Goal: Transaction & Acquisition: Purchase product/service

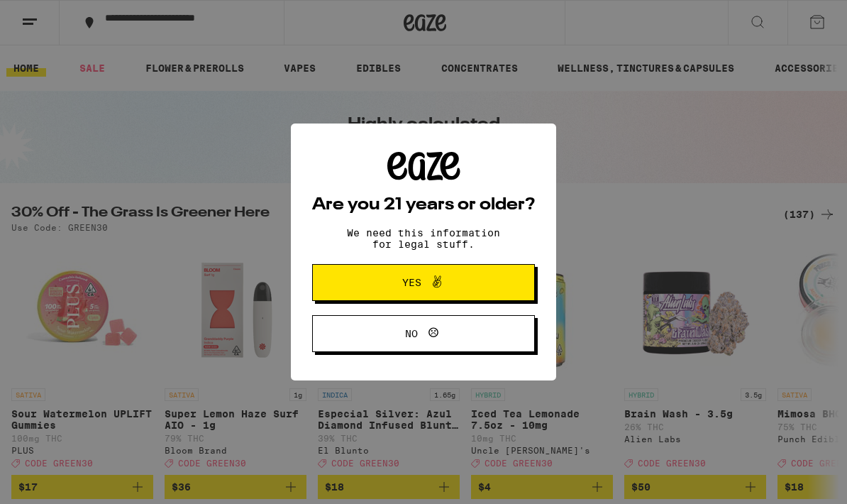
click at [486, 286] on button "Yes" at bounding box center [423, 282] width 223 height 37
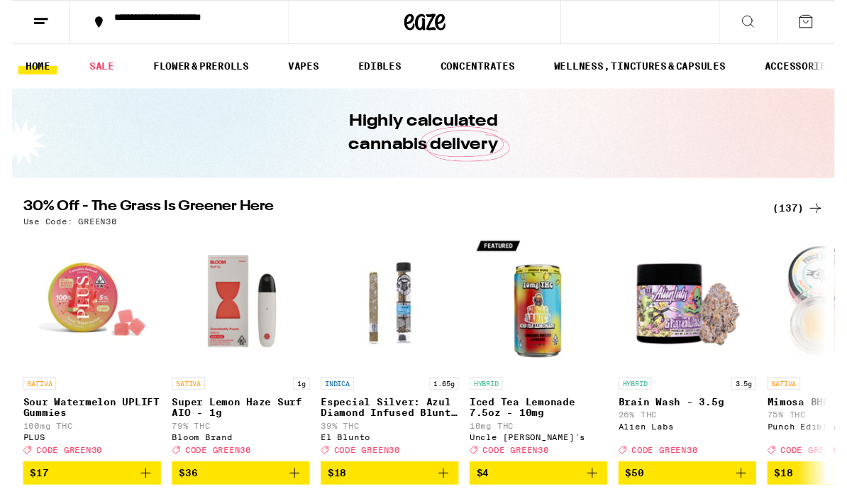
scroll to position [16, 0]
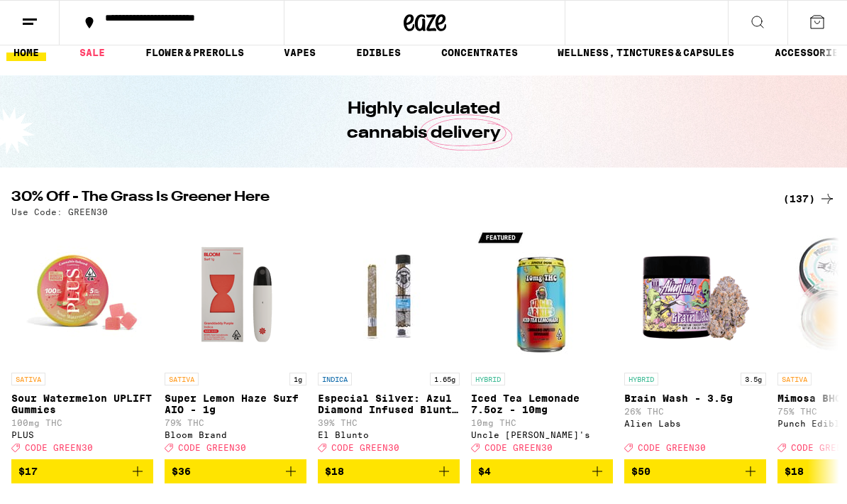
click at [68, 203] on h2 "30% Off - The Grass Is Greener Here" at bounding box center [388, 198] width 755 height 17
click at [128, 191] on h2 "30% Off - The Grass Is Greener Here" at bounding box center [388, 198] width 755 height 17
click at [190, 53] on link "FLOWER & PREROLLS" at bounding box center [194, 52] width 113 height 17
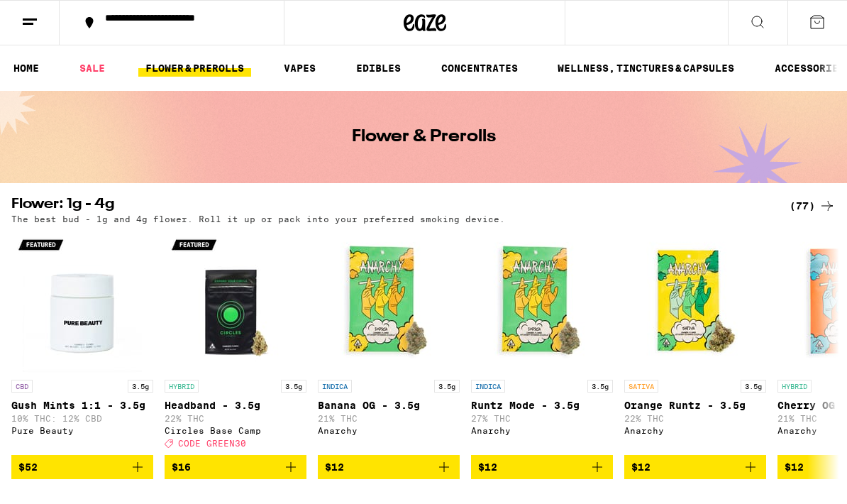
click at [373, 67] on link "EDIBLES" at bounding box center [378, 68] width 59 height 17
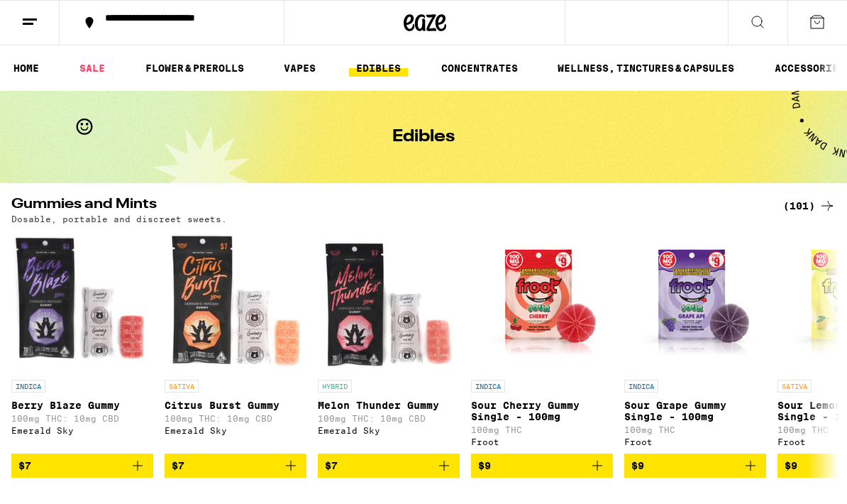
click at [97, 64] on link "SALE" at bounding box center [92, 68] width 40 height 17
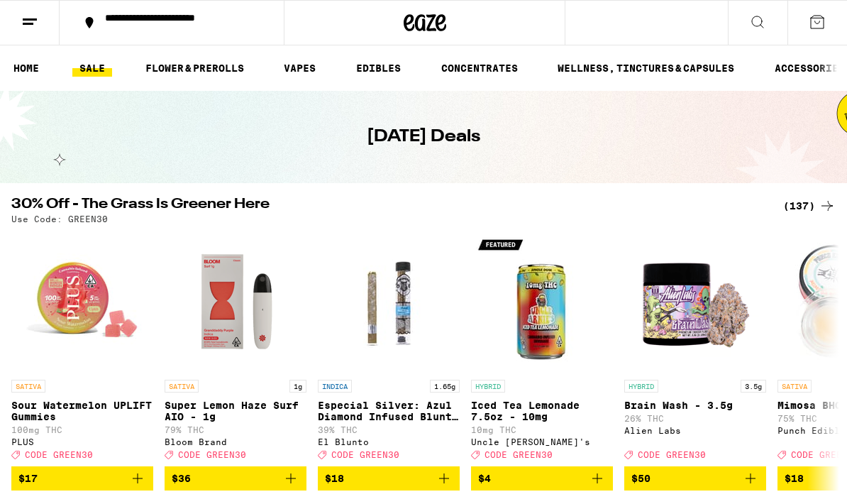
click at [804, 202] on div "(137)" at bounding box center [809, 205] width 53 height 17
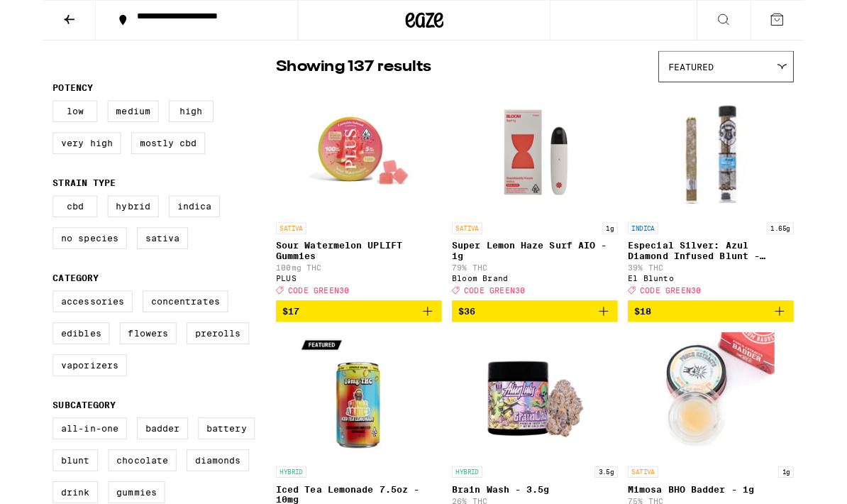
scroll to position [107, 0]
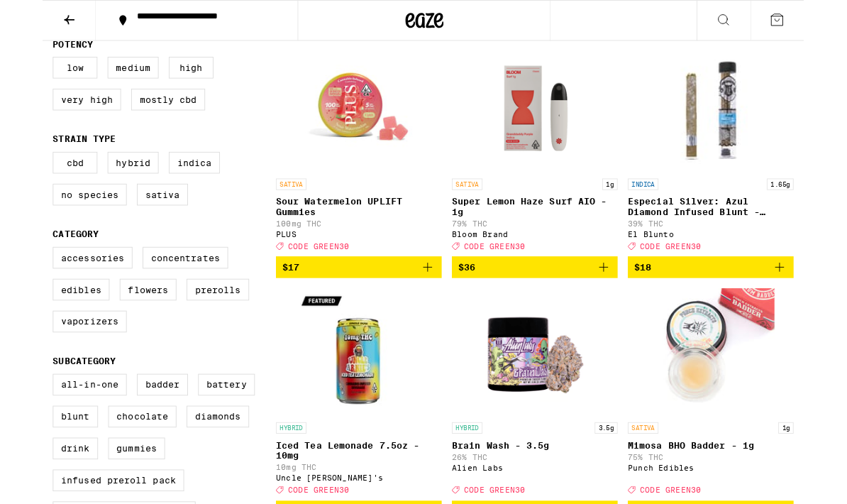
click at [145, 228] on label "Sativa" at bounding box center [133, 216] width 57 height 24
click at [15, 172] on input "Sativa" at bounding box center [14, 171] width 1 height 1
checkbox input "true"
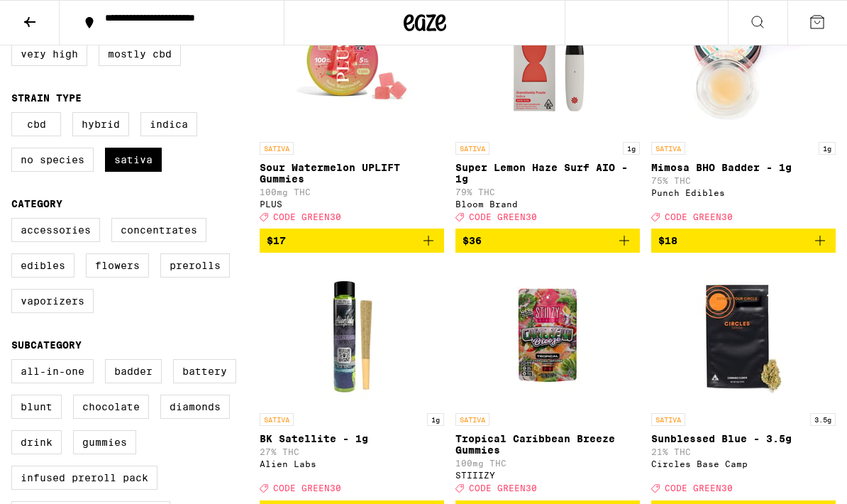
click at [47, 277] on label "Edibles" at bounding box center [42, 265] width 63 height 24
click at [15, 221] on input "Edibles" at bounding box center [14, 220] width 1 height 1
checkbox input "true"
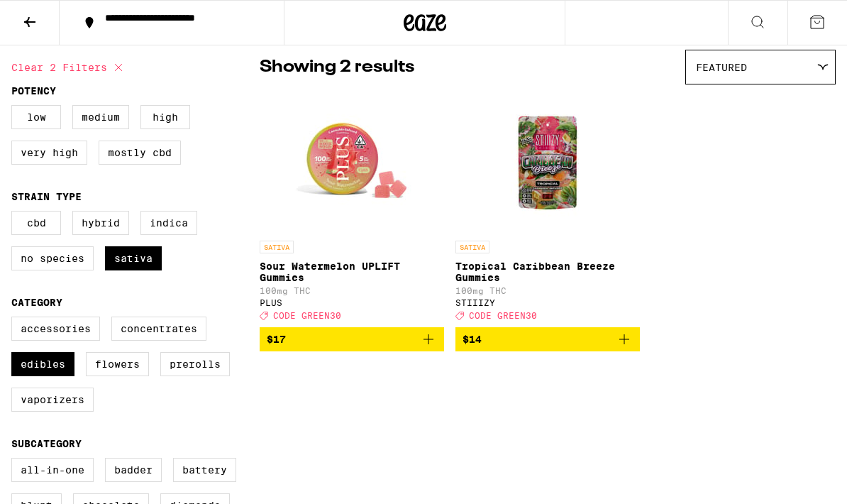
scroll to position [77, 0]
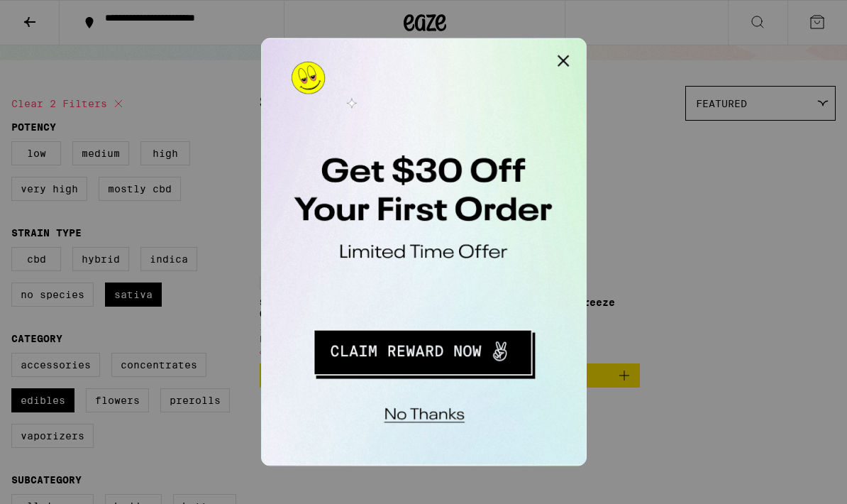
click at [445, 47] on button "Close Modal" at bounding box center [440, 52] width 28 height 28
